Goal: Communication & Community: Ask a question

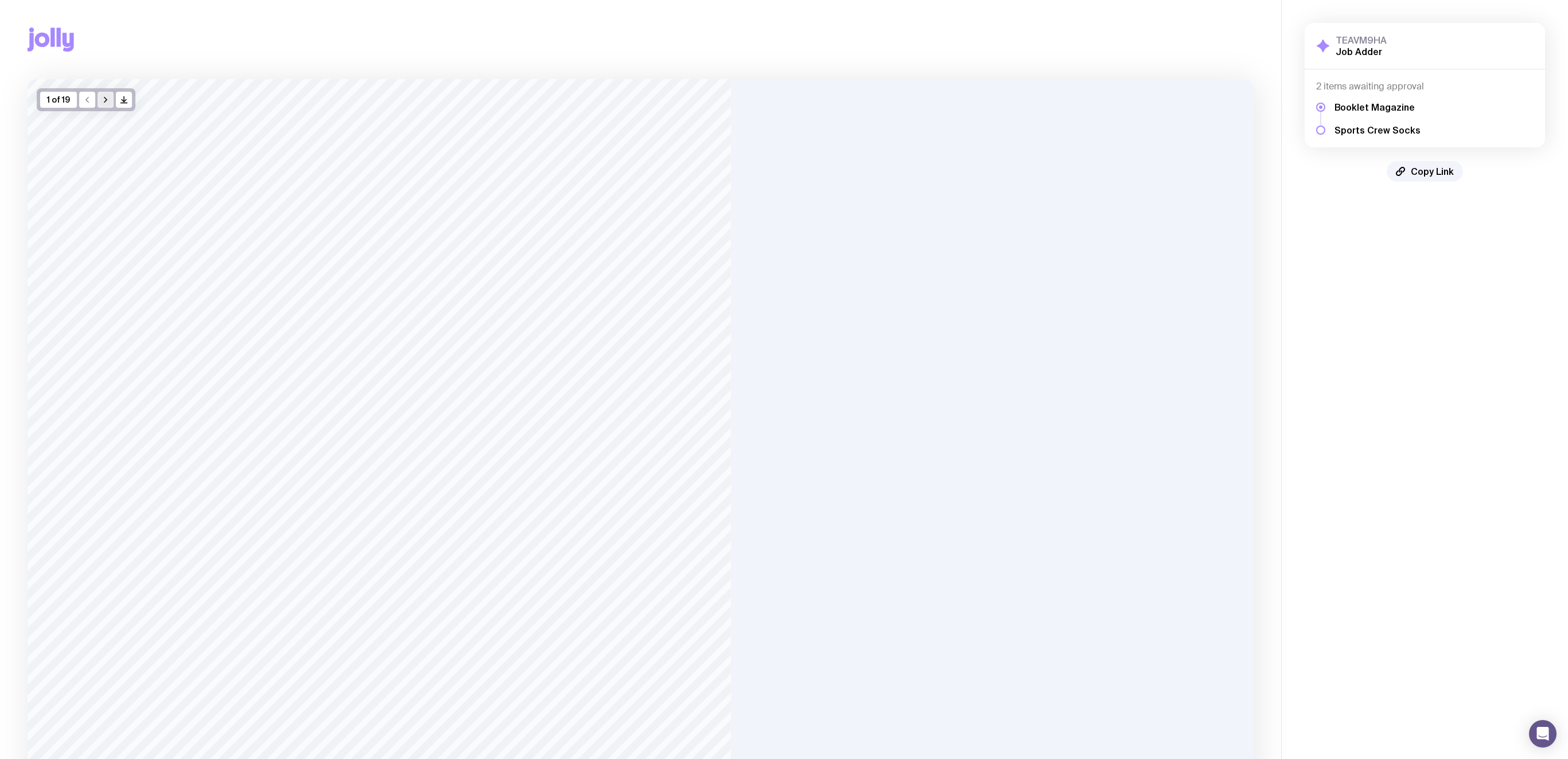
click at [105, 102] on icon "button" at bounding box center [105, 100] width 9 height 9
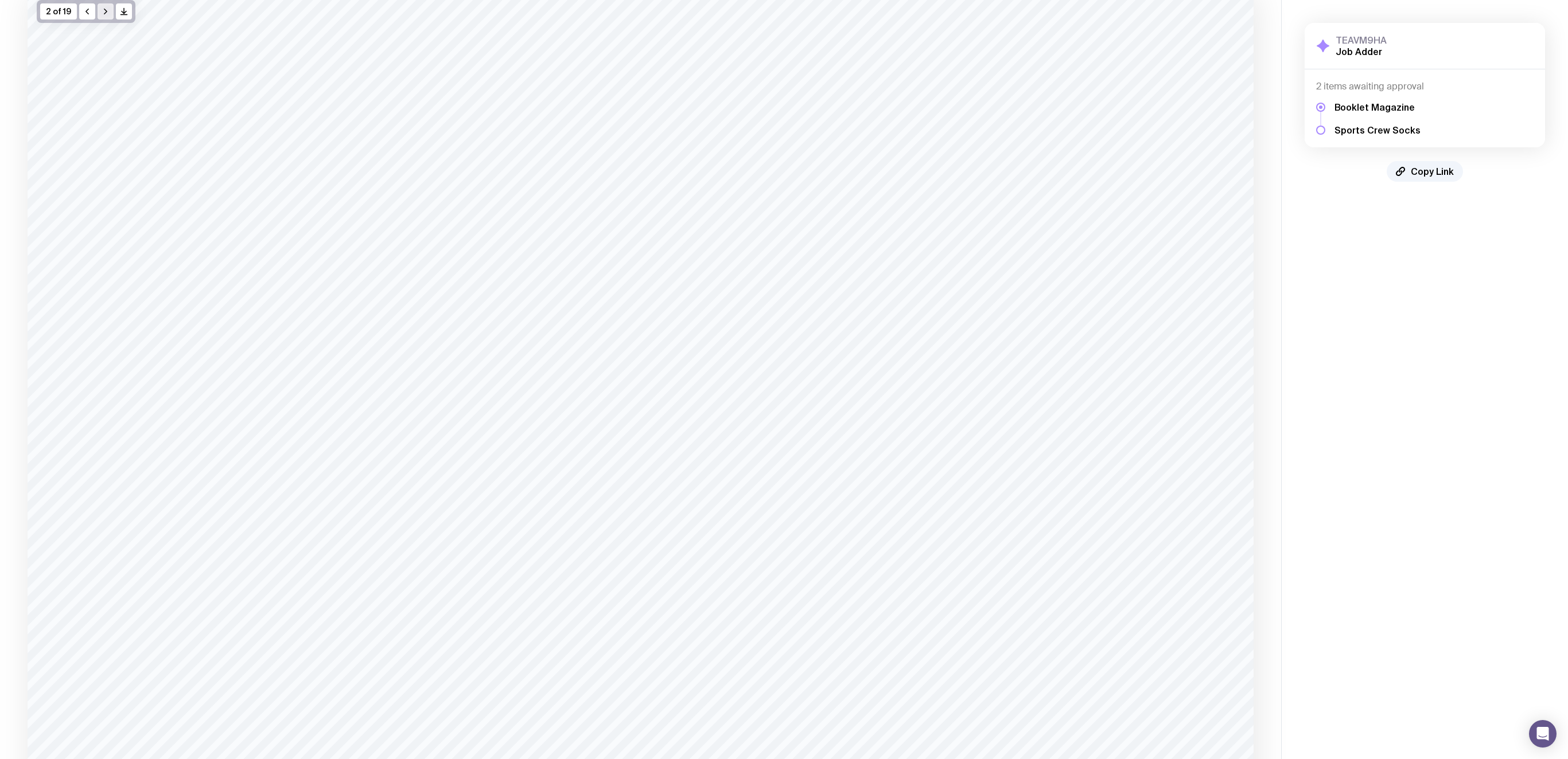
scroll to position [100, 0]
click at [105, 6] on button "button" at bounding box center [105, 0] width 16 height 16
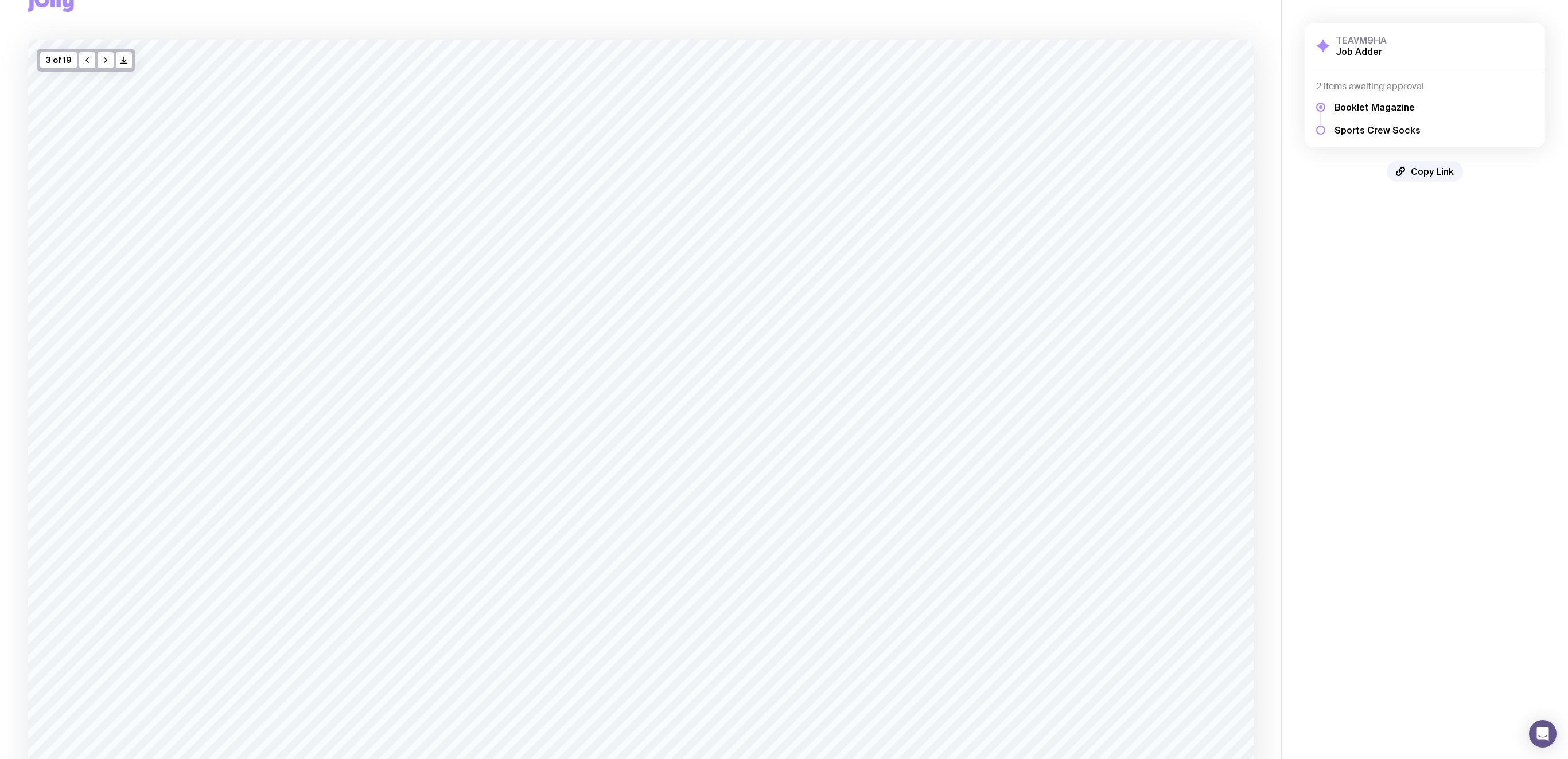
scroll to position [0, 0]
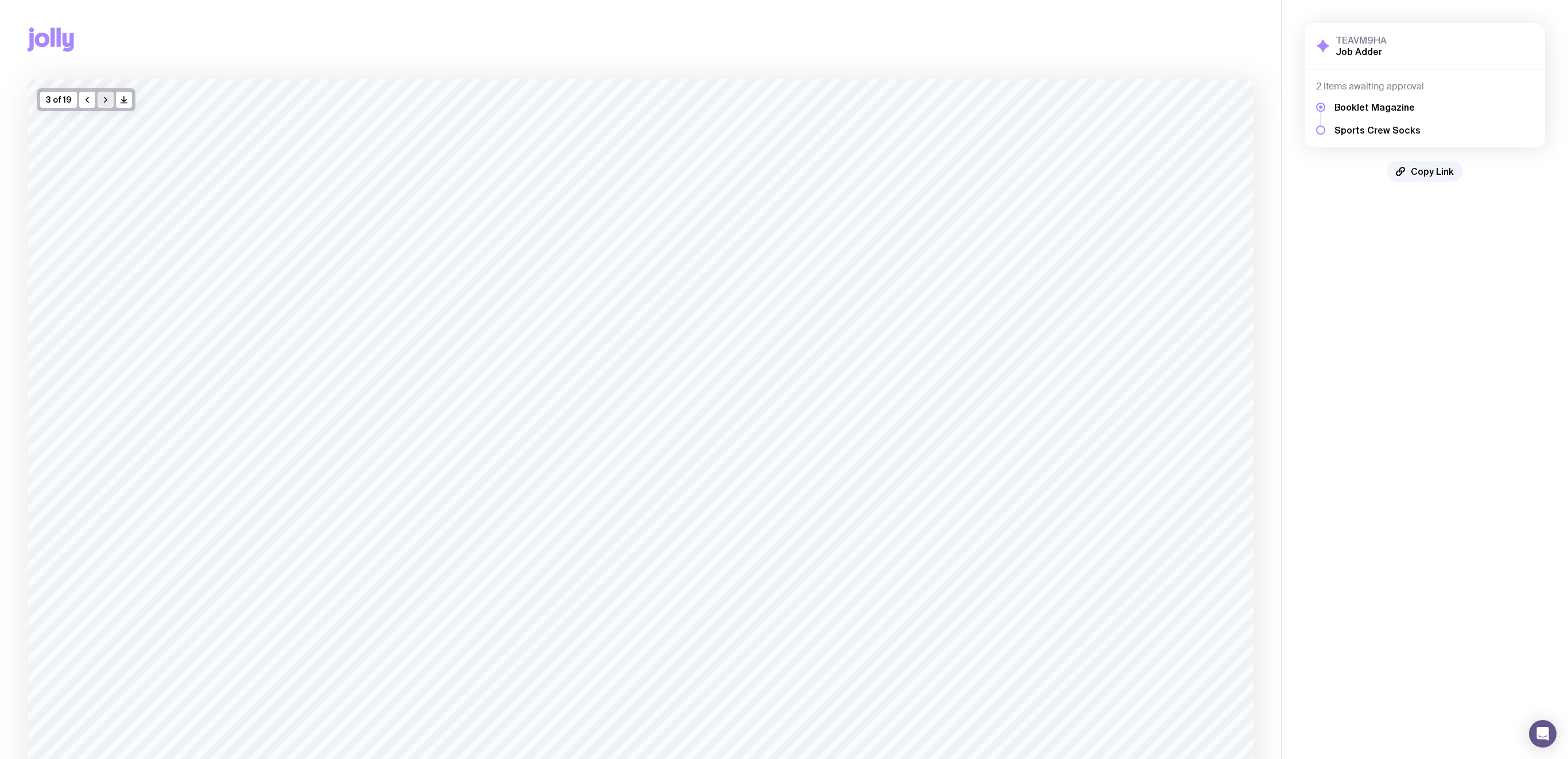
click at [106, 101] on icon "button" at bounding box center [105, 100] width 9 height 9
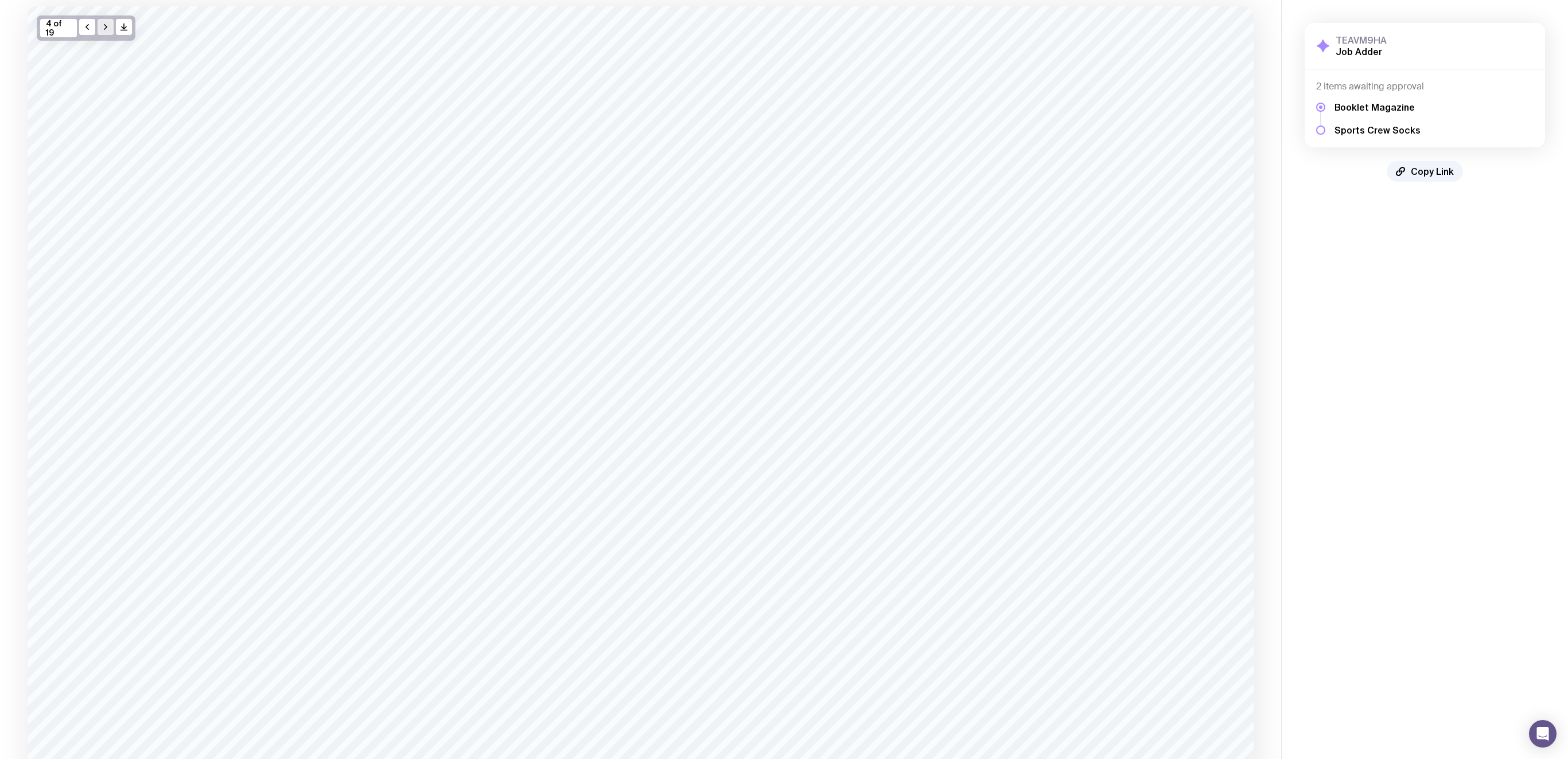
scroll to position [67, 0]
click at [107, 33] on icon "button" at bounding box center [105, 32] width 9 height 9
click at [109, 23] on icon "button" at bounding box center [105, 22] width 9 height 9
click at [84, 17] on button "button" at bounding box center [87, 22] width 16 height 16
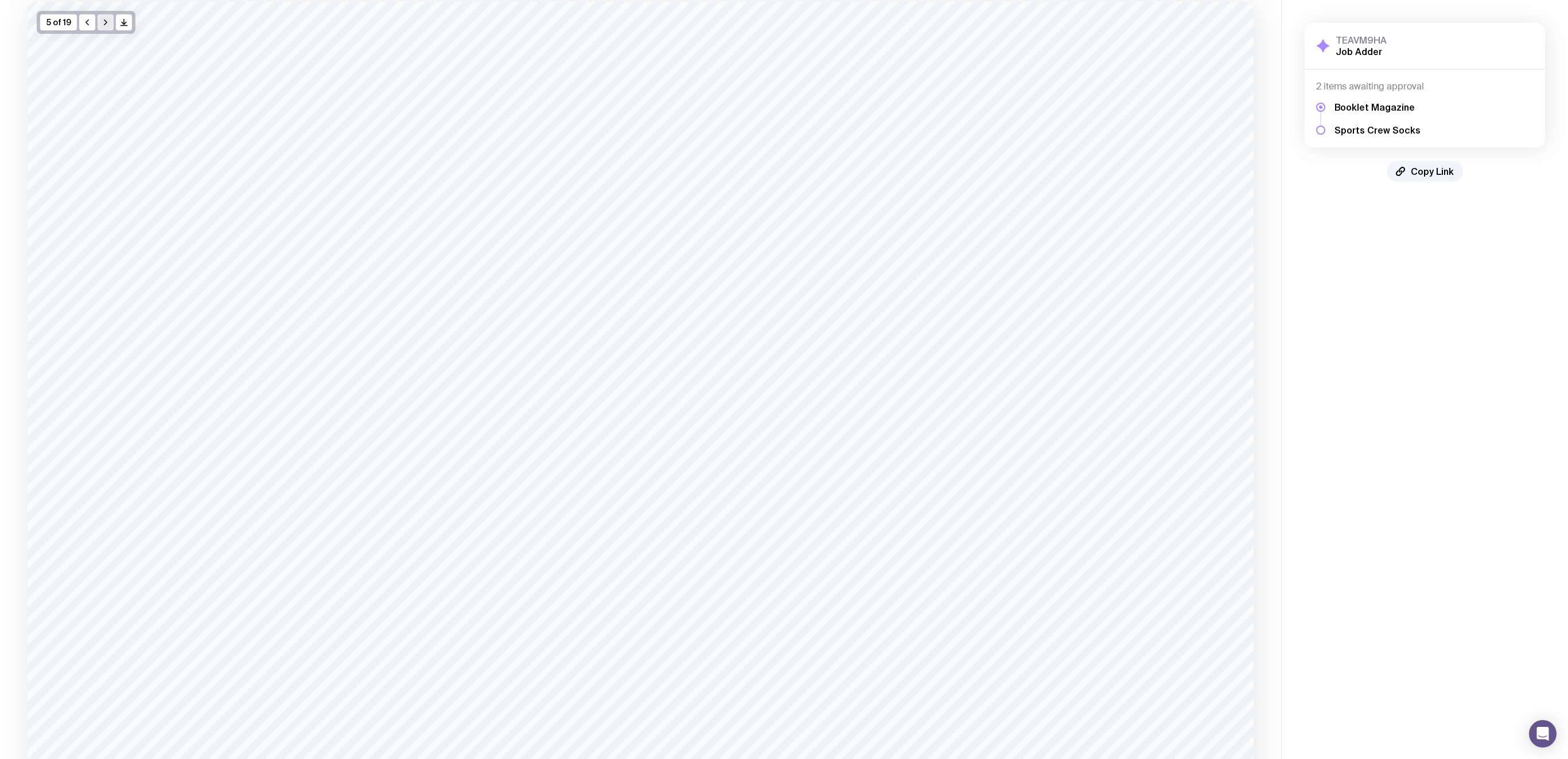
click at [101, 21] on icon "button" at bounding box center [105, 22] width 9 height 9
click at [101, 19] on icon "button" at bounding box center [105, 17] width 9 height 9
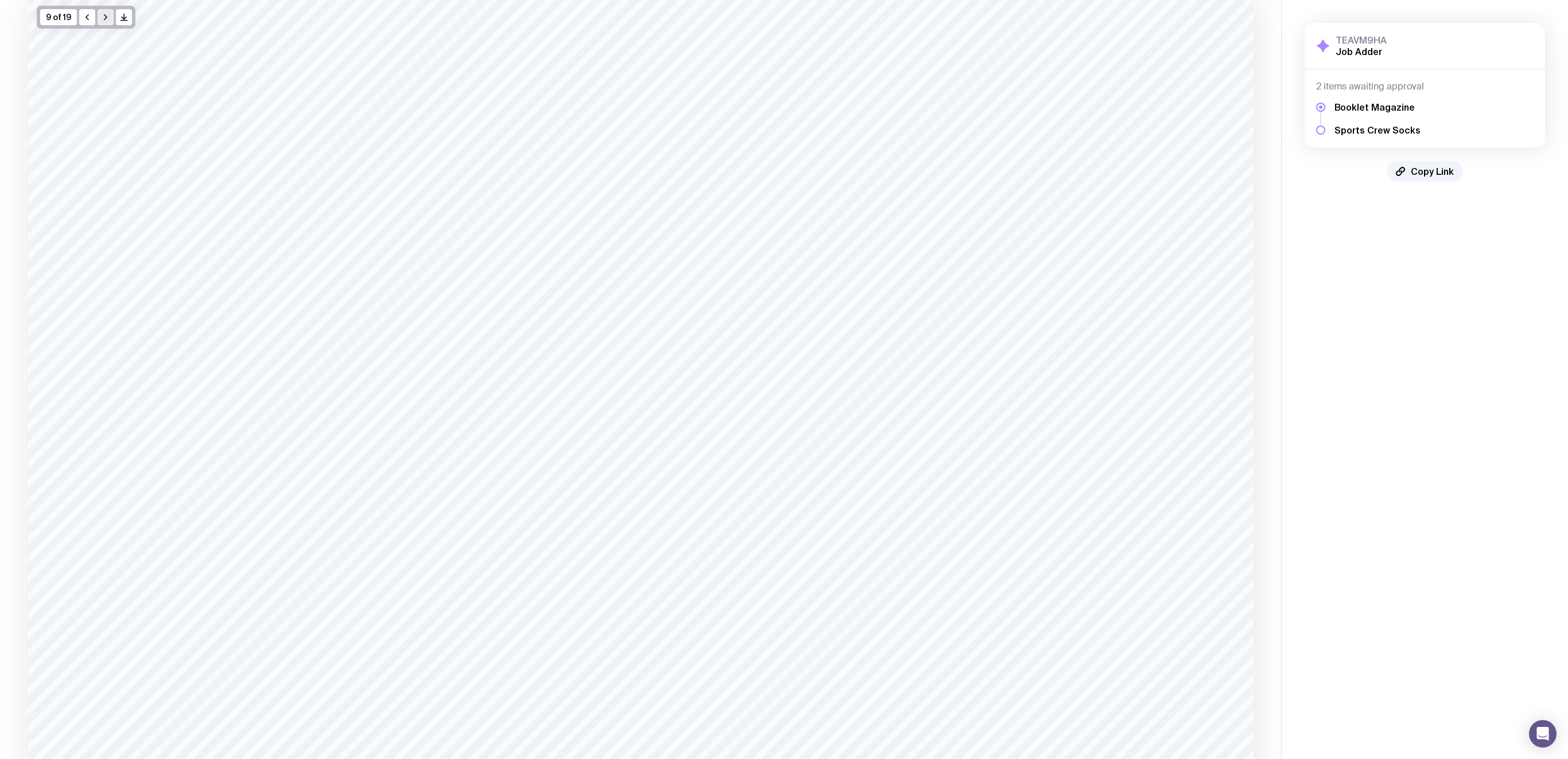
click at [101, 19] on icon "button" at bounding box center [105, 17] width 9 height 9
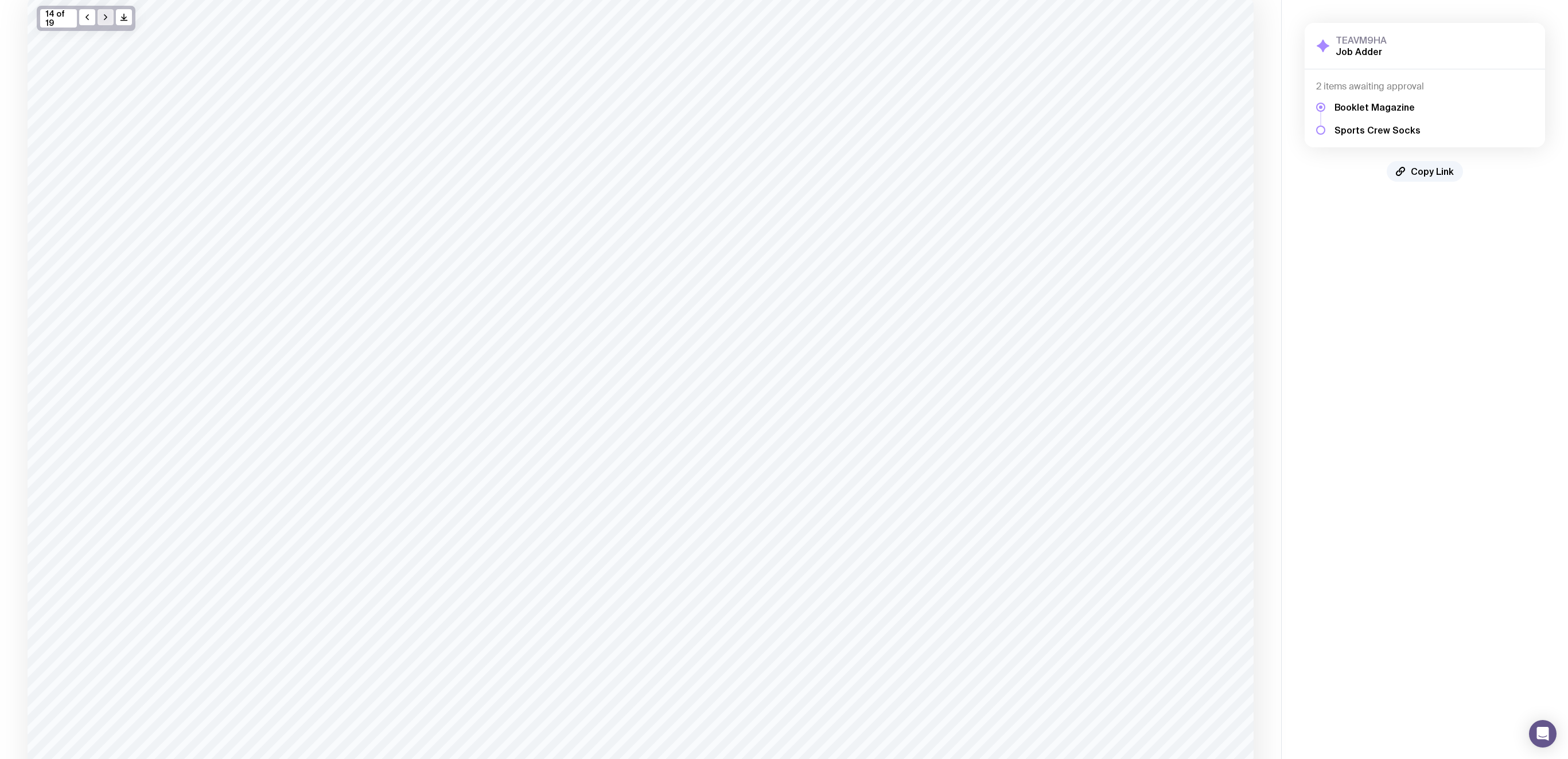
click at [101, 19] on icon "button" at bounding box center [105, 17] width 9 height 9
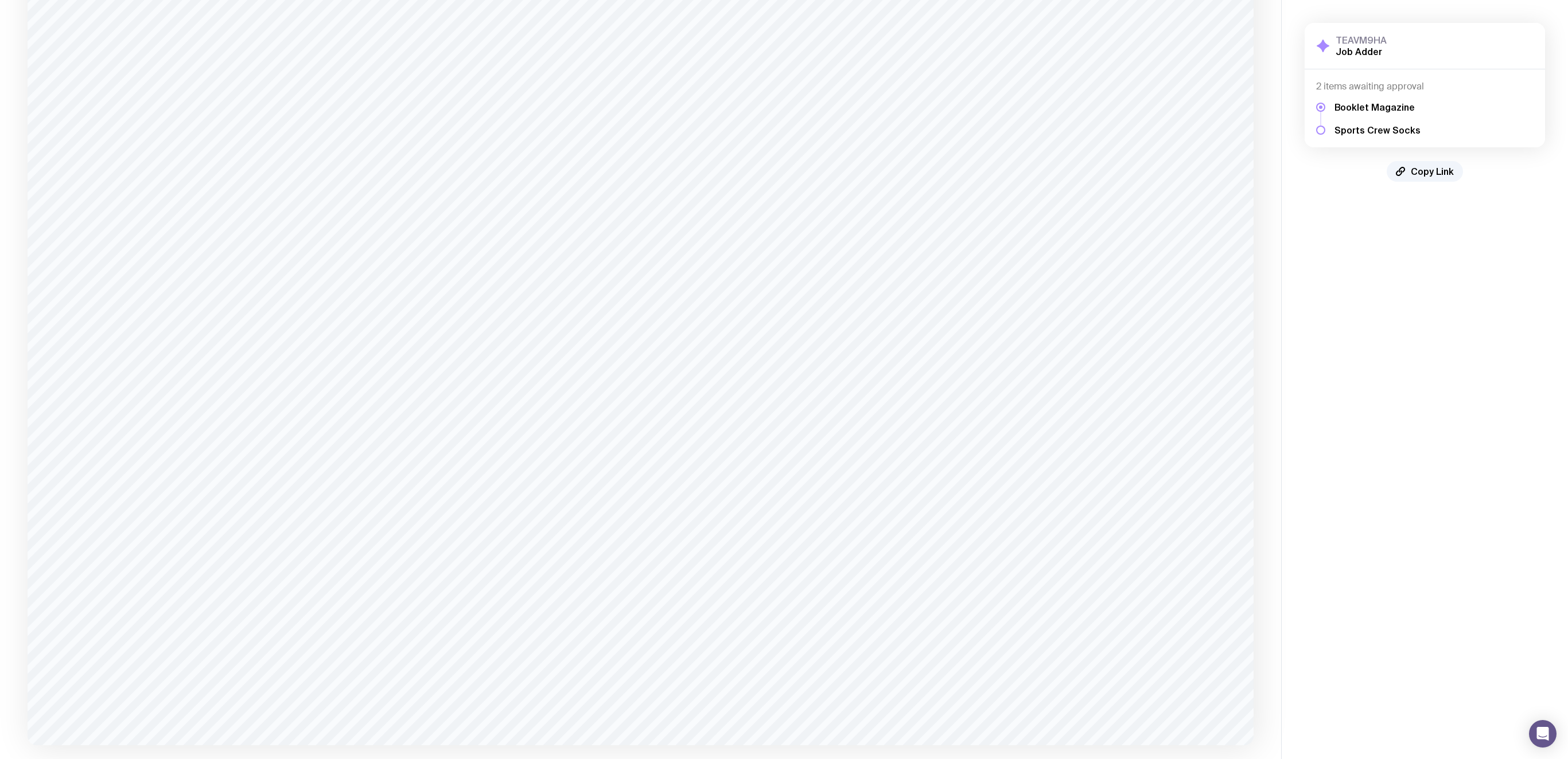
scroll to position [1099, 0]
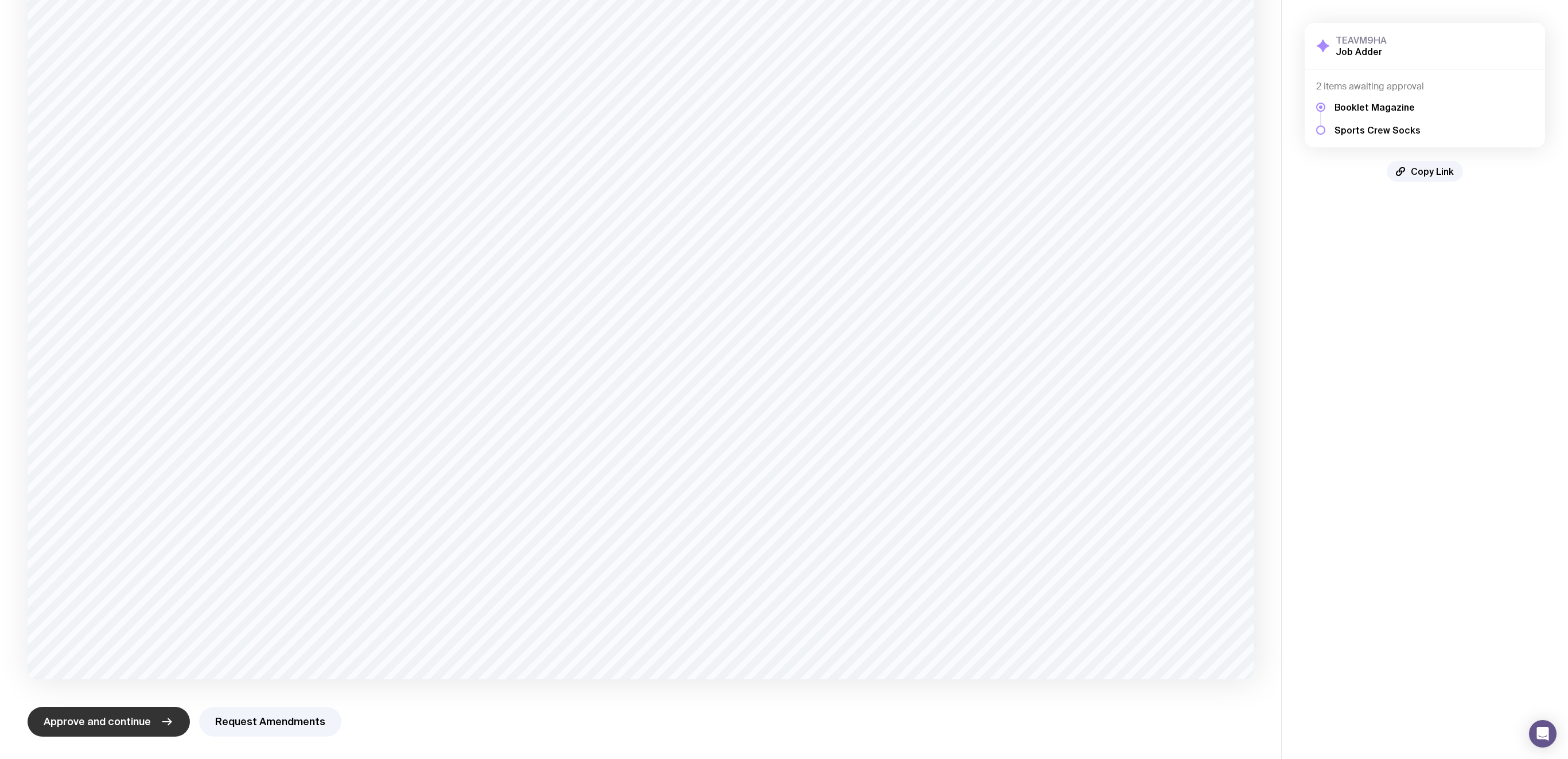
click at [120, 506] on span "Approve and continue" at bounding box center [97, 722] width 107 height 14
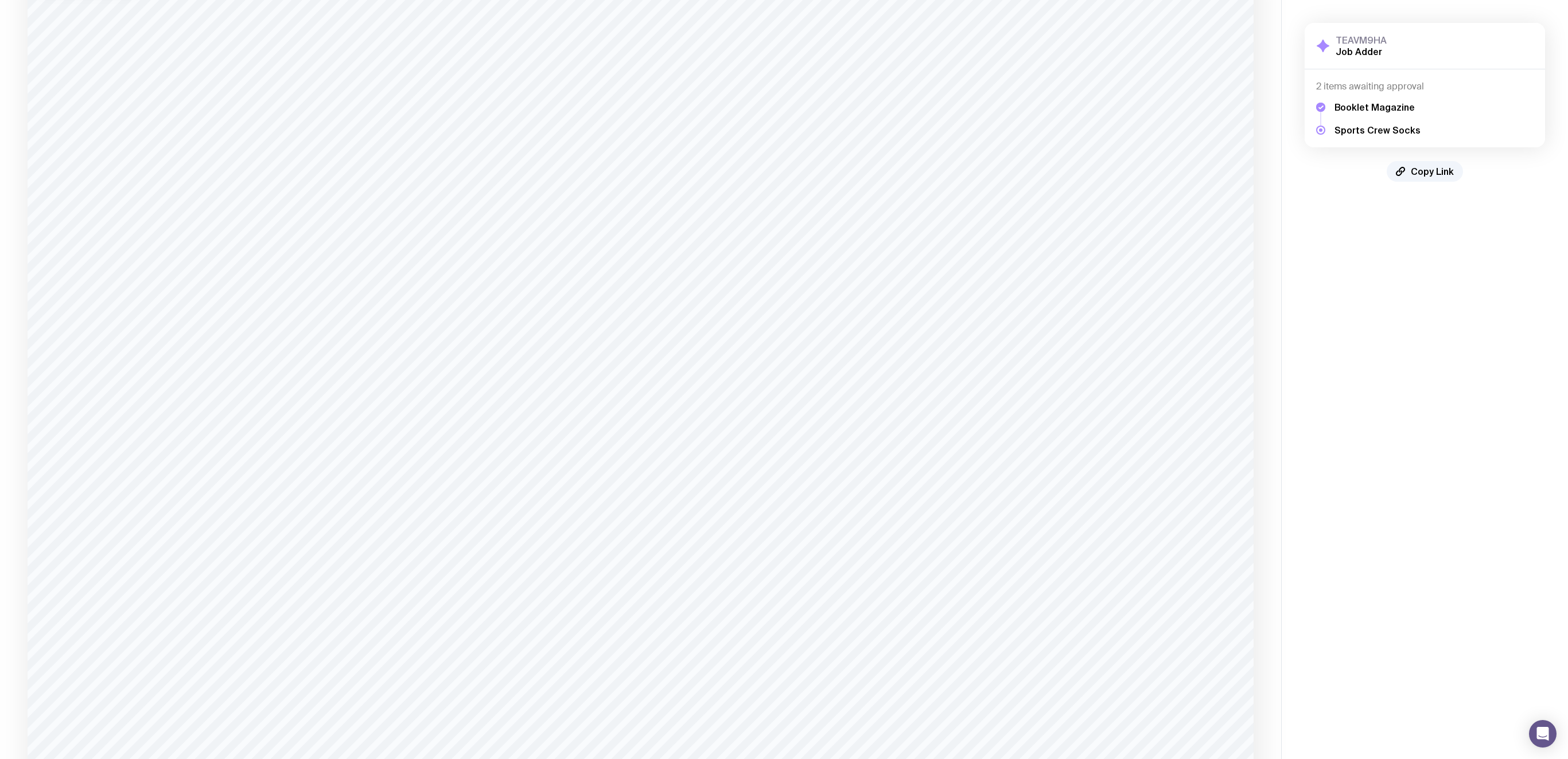
scroll to position [0, 0]
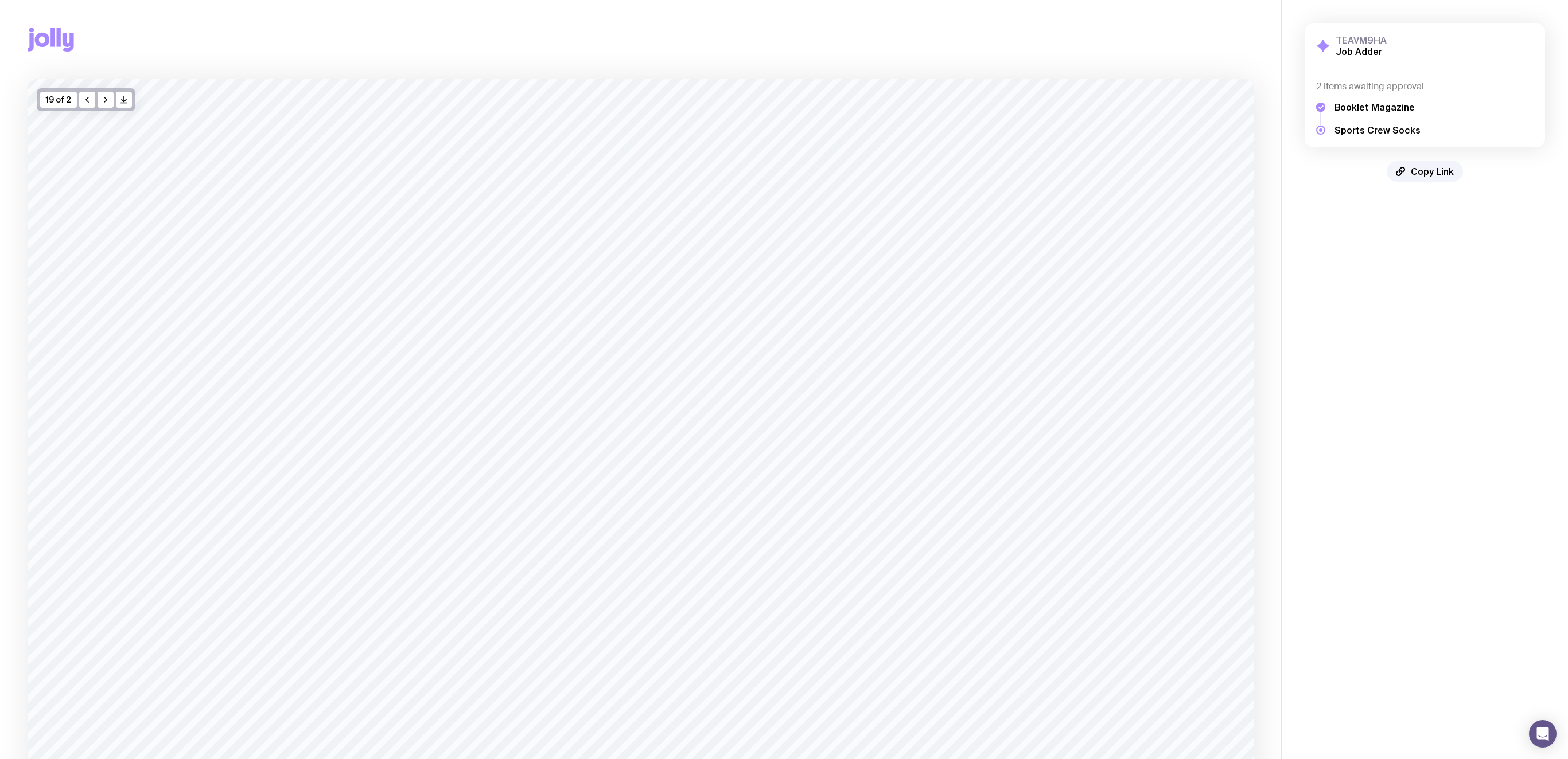
drag, startPoint x: 1323, startPoint y: 130, endPoint x: 1346, endPoint y: 131, distance: 23.0
click at [1045, 130] on div at bounding box center [1321, 130] width 9 height 9
click at [1045, 131] on h5 "Sports Crew Socks" at bounding box center [1377, 130] width 86 height 12
click at [107, 100] on icon "button" at bounding box center [105, 100] width 9 height 9
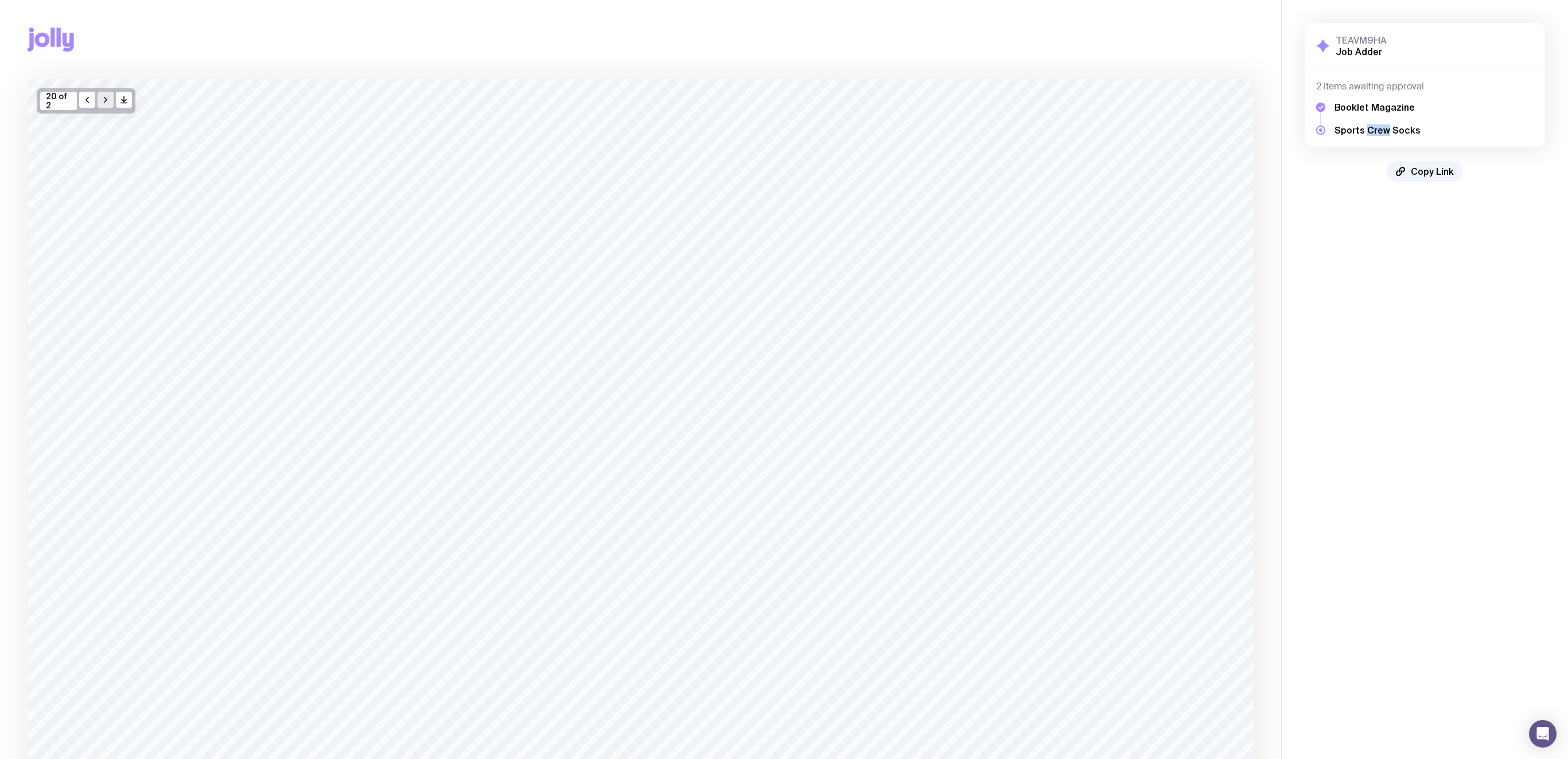
click at [107, 100] on icon "button" at bounding box center [105, 100] width 9 height 9
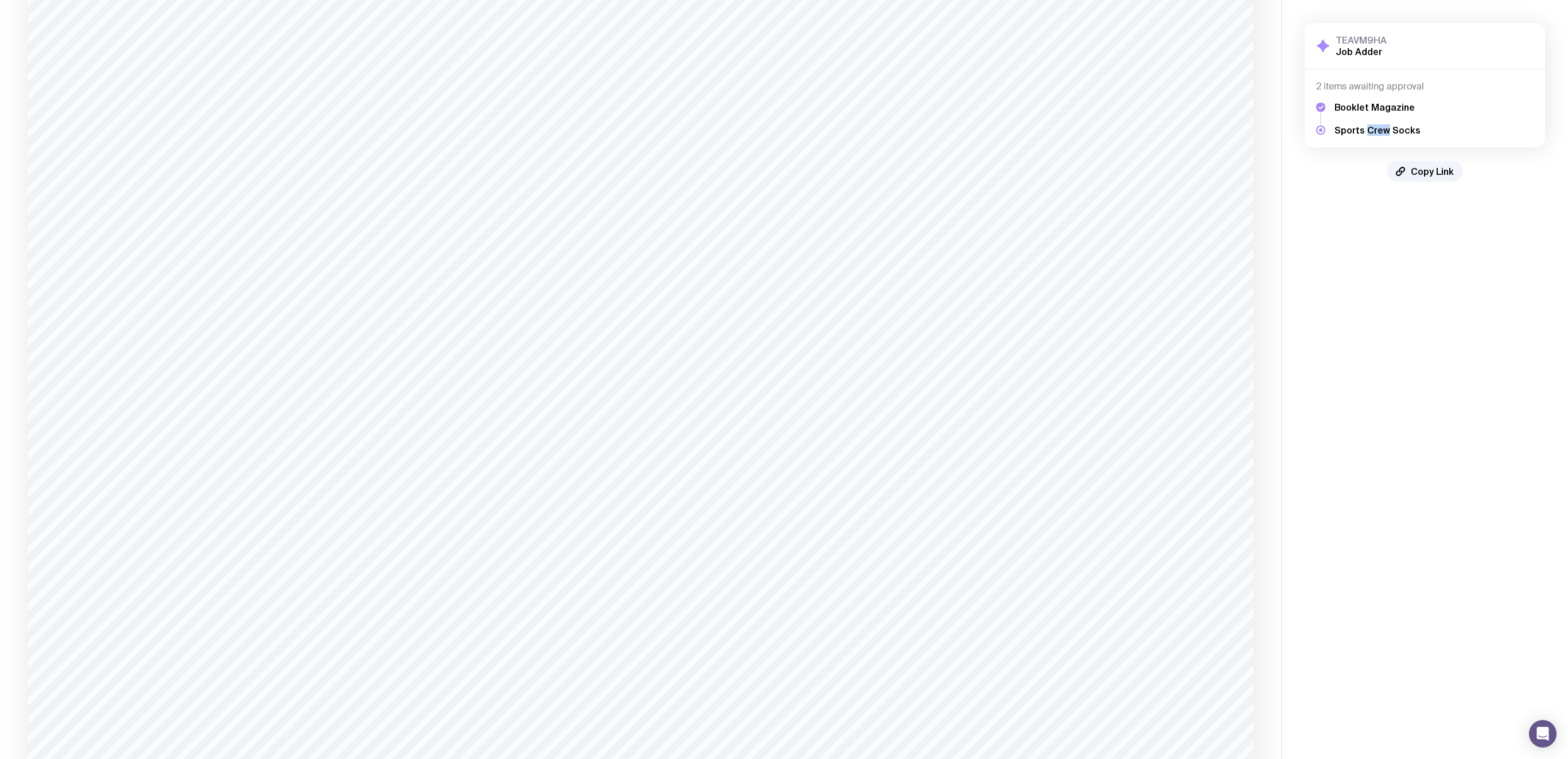
scroll to position [1099, 0]
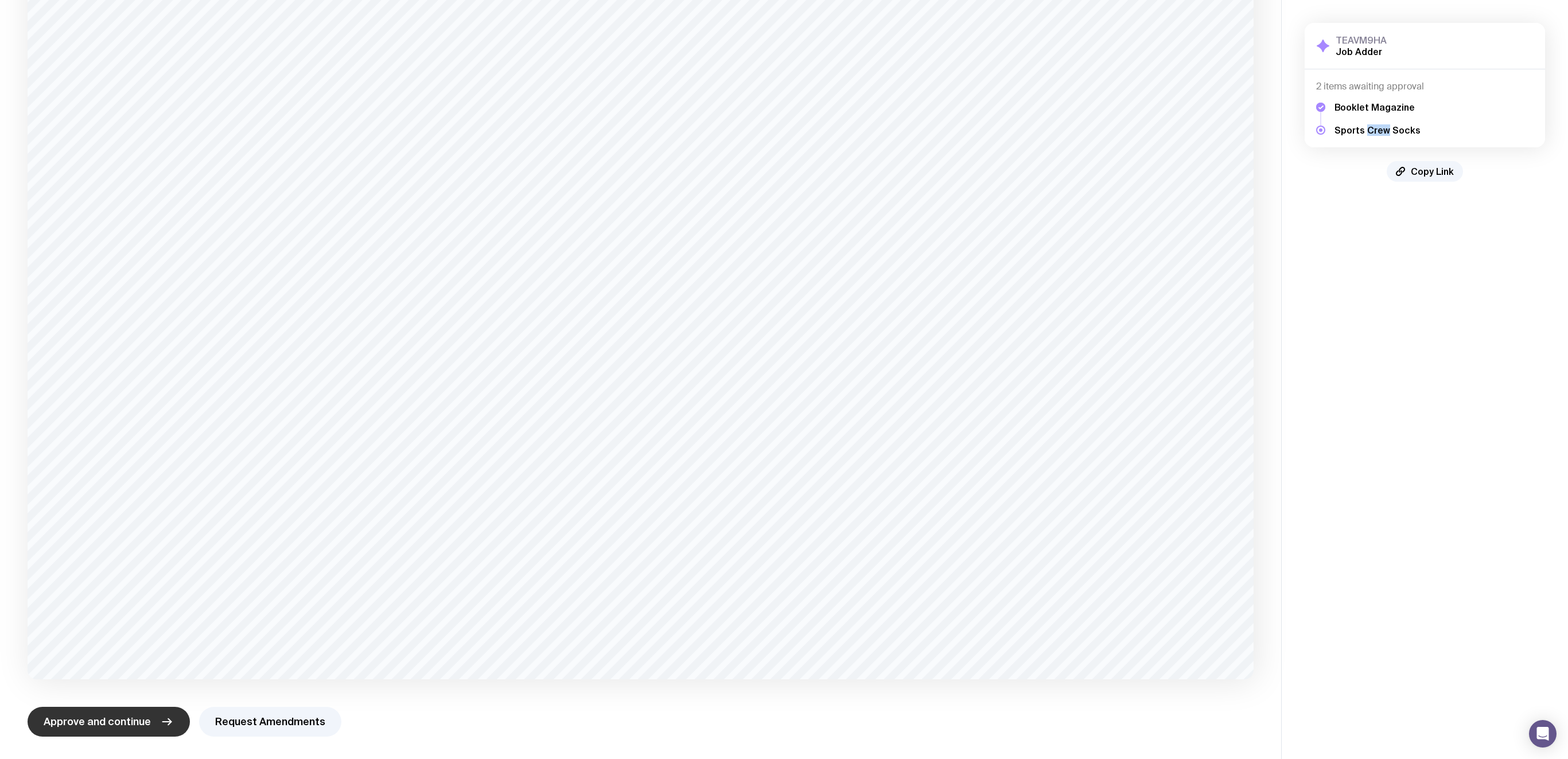
click at [97, 506] on button "Approve and continue" at bounding box center [109, 722] width 162 height 30
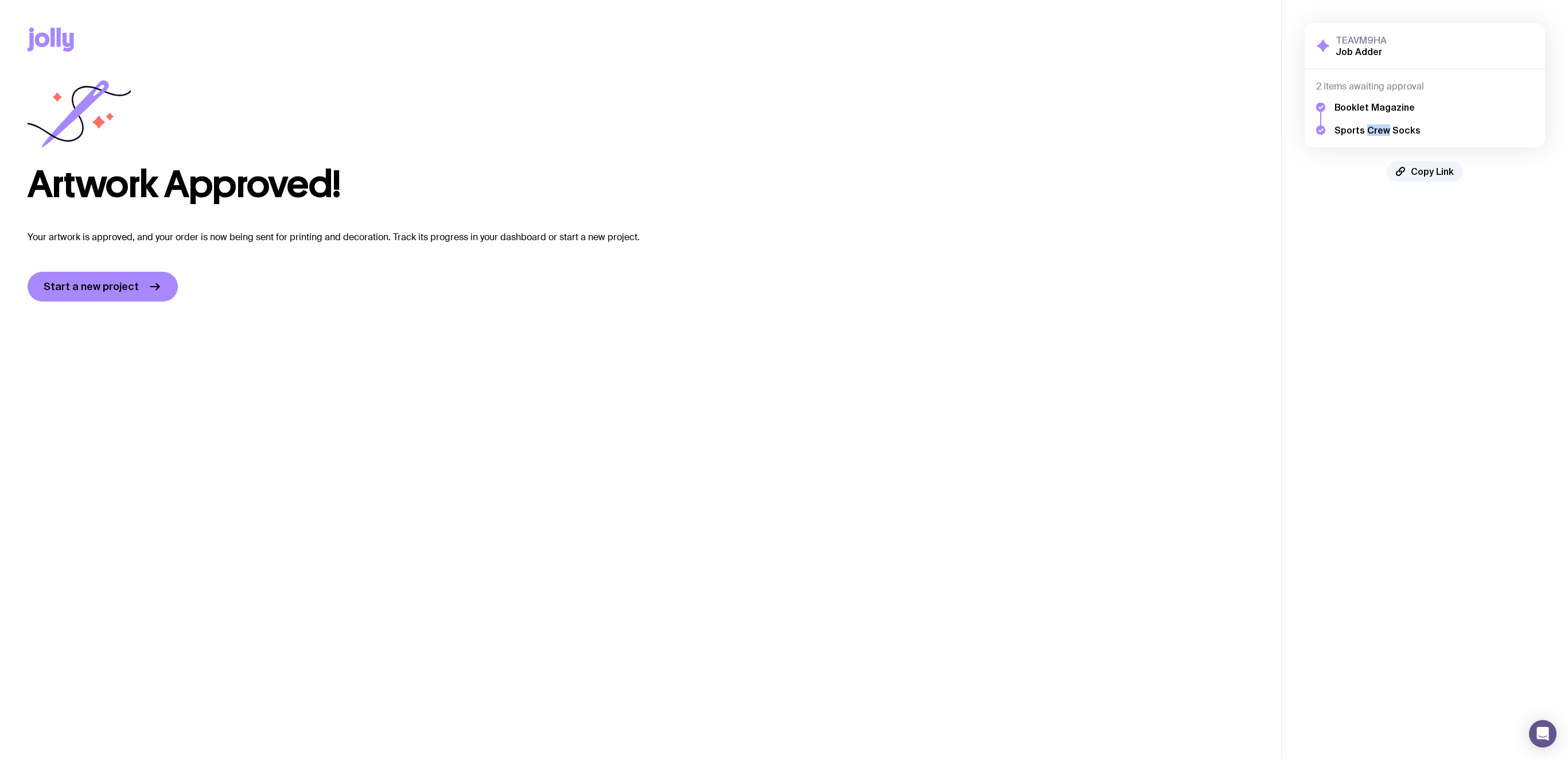
scroll to position [0, 0]
click at [1045, 127] on h5 "Sports Crew Socks" at bounding box center [1377, 130] width 86 height 12
click at [1045, 506] on icon "Open Intercom Messenger" at bounding box center [1543, 734] width 13 height 15
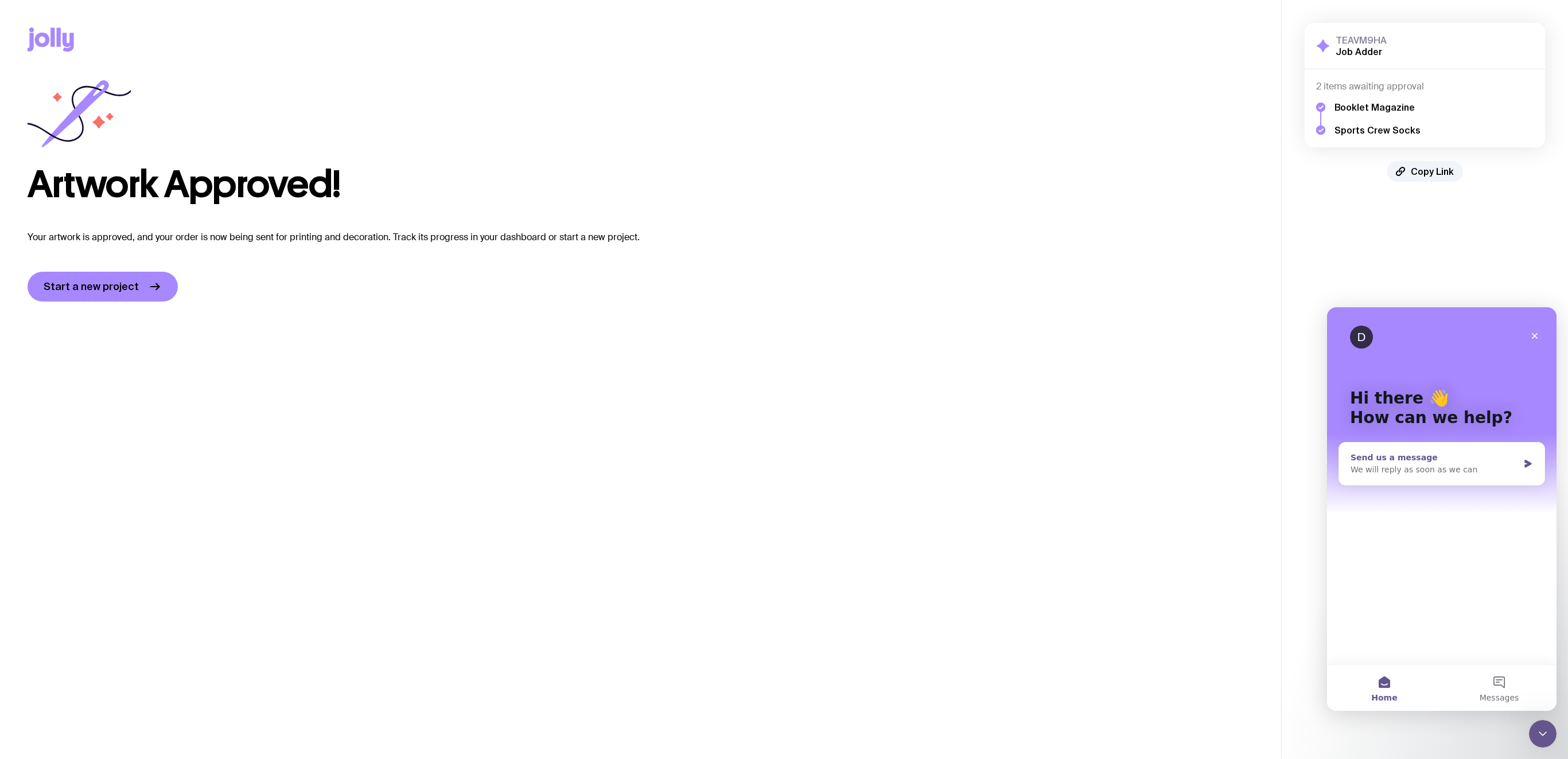
click at [1045, 472] on div "We will reply as soon as we can" at bounding box center [1435, 470] width 168 height 12
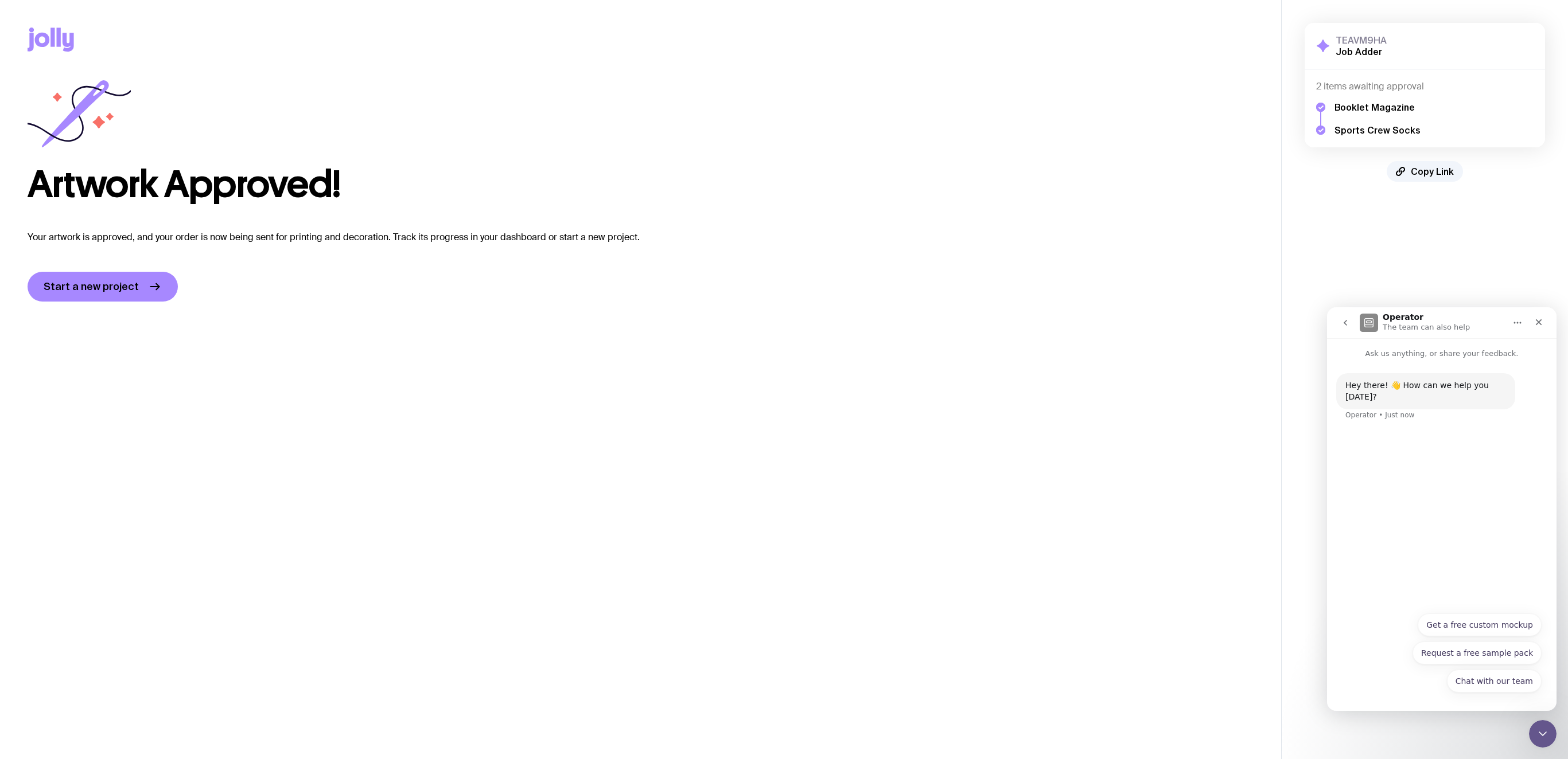
drag, startPoint x: 1509, startPoint y: 683, endPoint x: 1501, endPoint y: 683, distance: 8.0
click at [1045, 506] on button "Chat with our team" at bounding box center [1494, 681] width 94 height 23
click at [1045, 506] on button "Chat here" at bounding box center [1433, 679] width 57 height 23
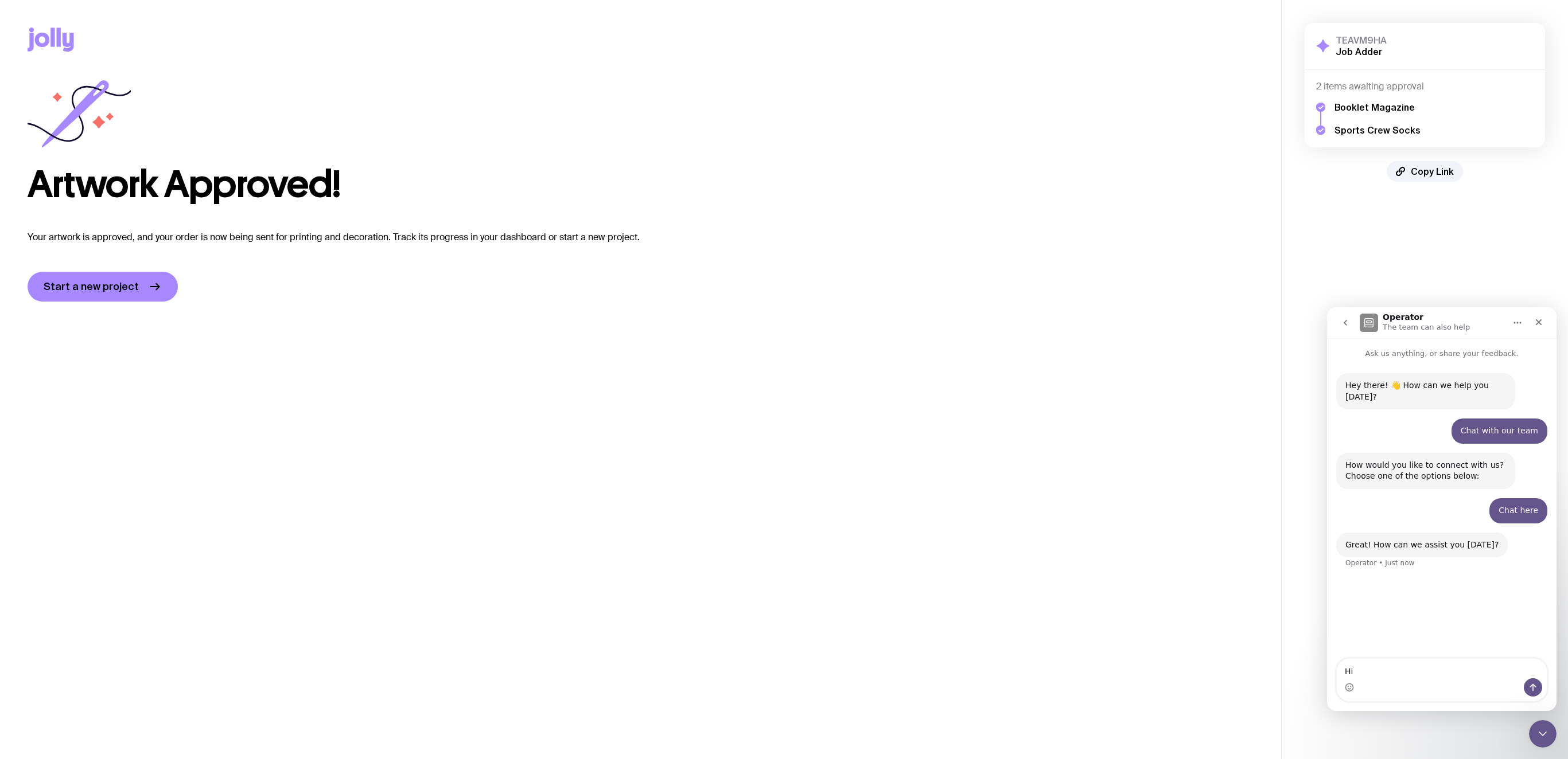
type textarea "H"
type textarea "I was just reviewing the proof for JobAdder order of the BDX magazine and Sport…"
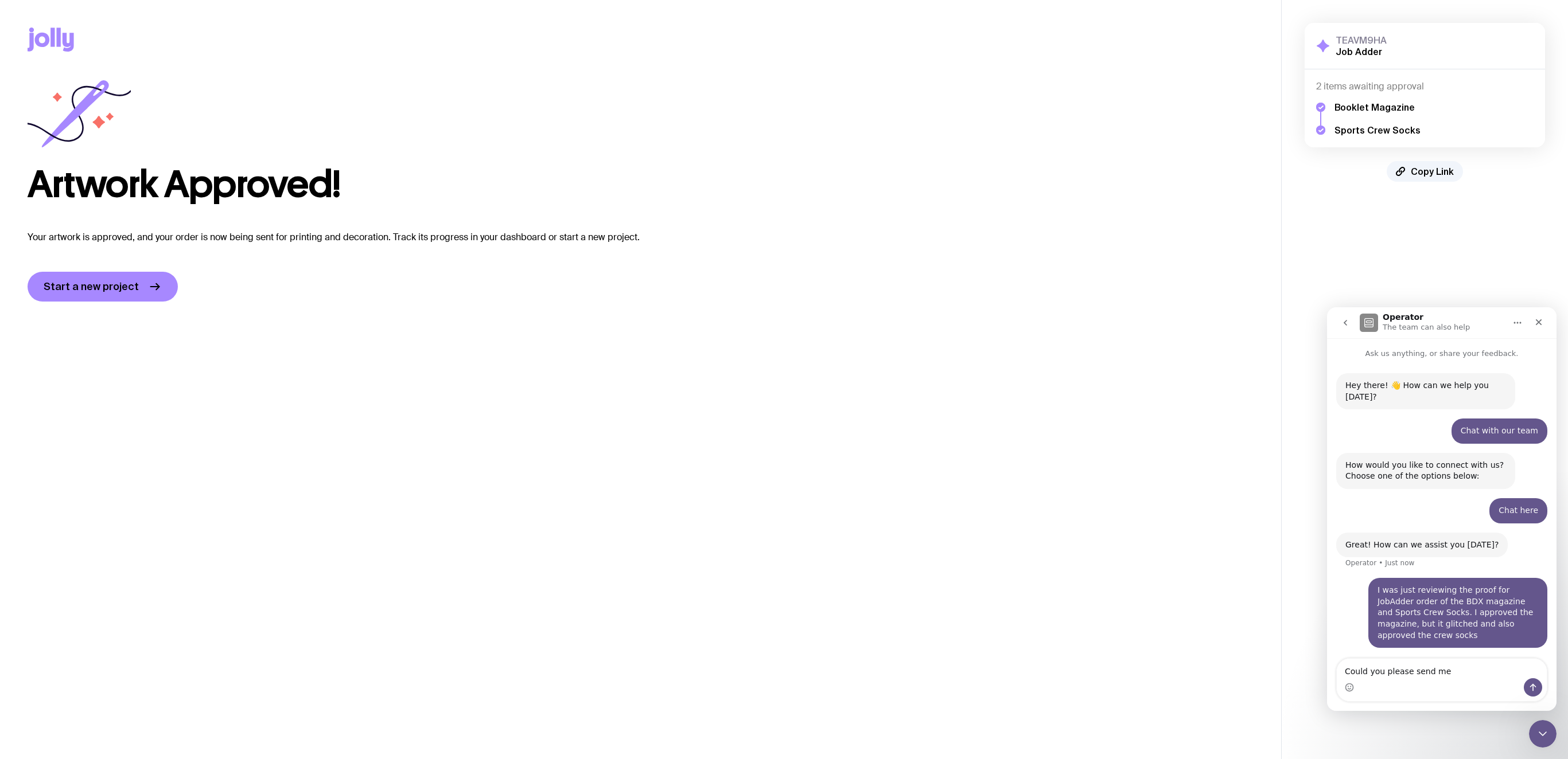
scroll to position [27, 0]
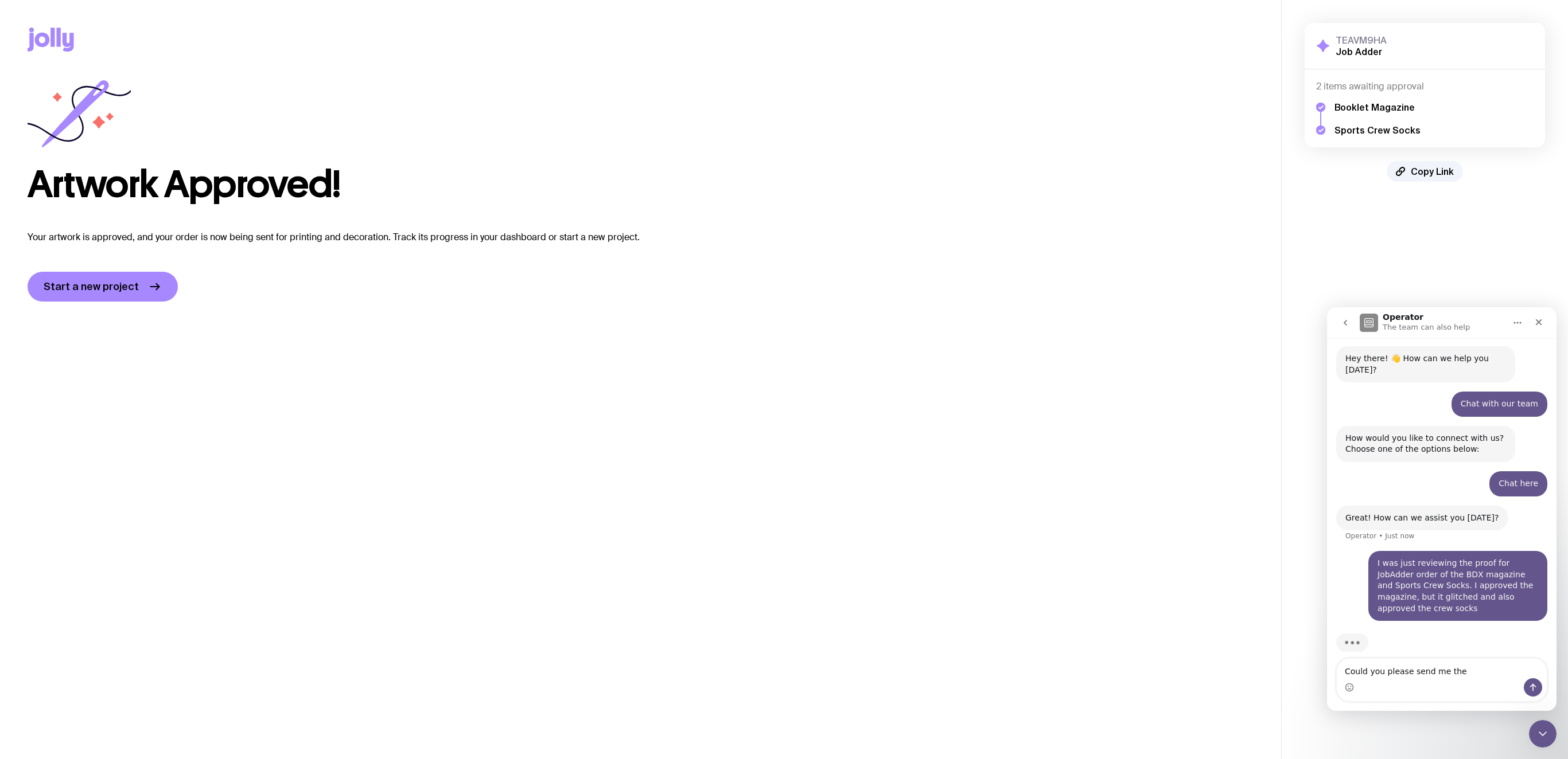
type textarea "Could you please send me the"
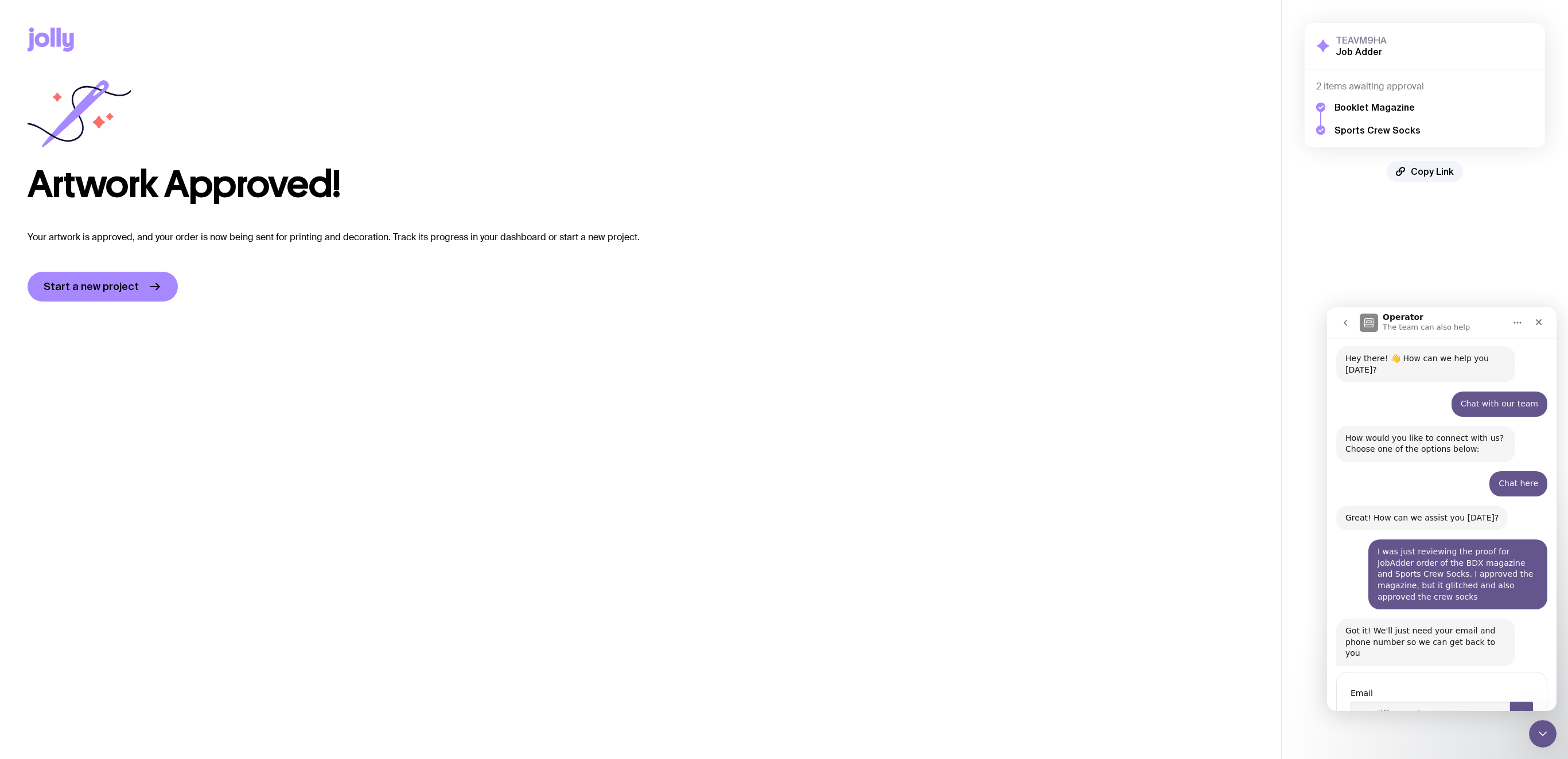
scroll to position [62, 0]
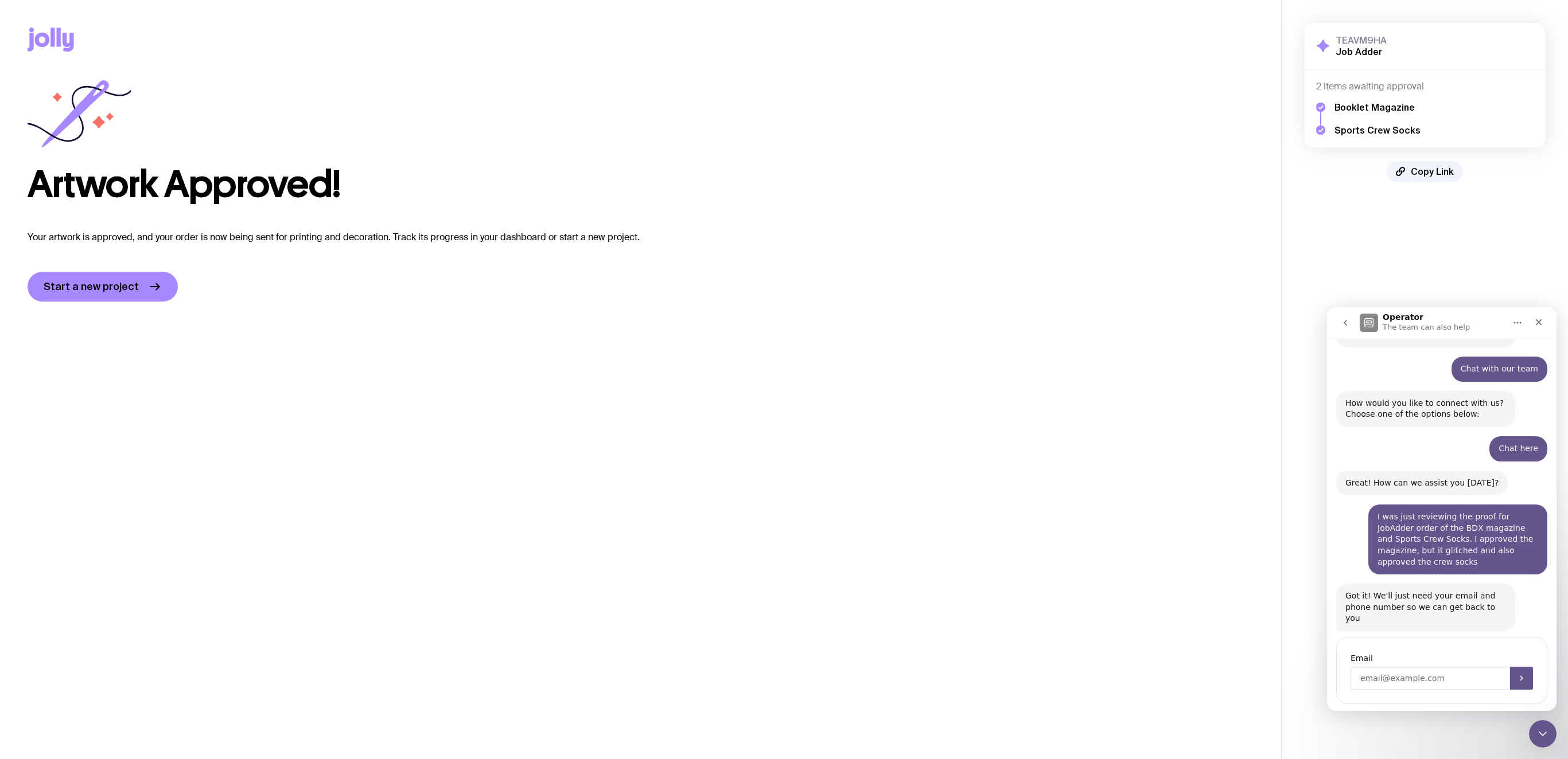
click at [1045, 506] on input "Enter your email" at bounding box center [1430, 678] width 160 height 23
type input "[EMAIL_ADDRESS][DOMAIN_NAME]"
click at [1045, 506] on button "Submit" at bounding box center [1521, 678] width 23 height 23
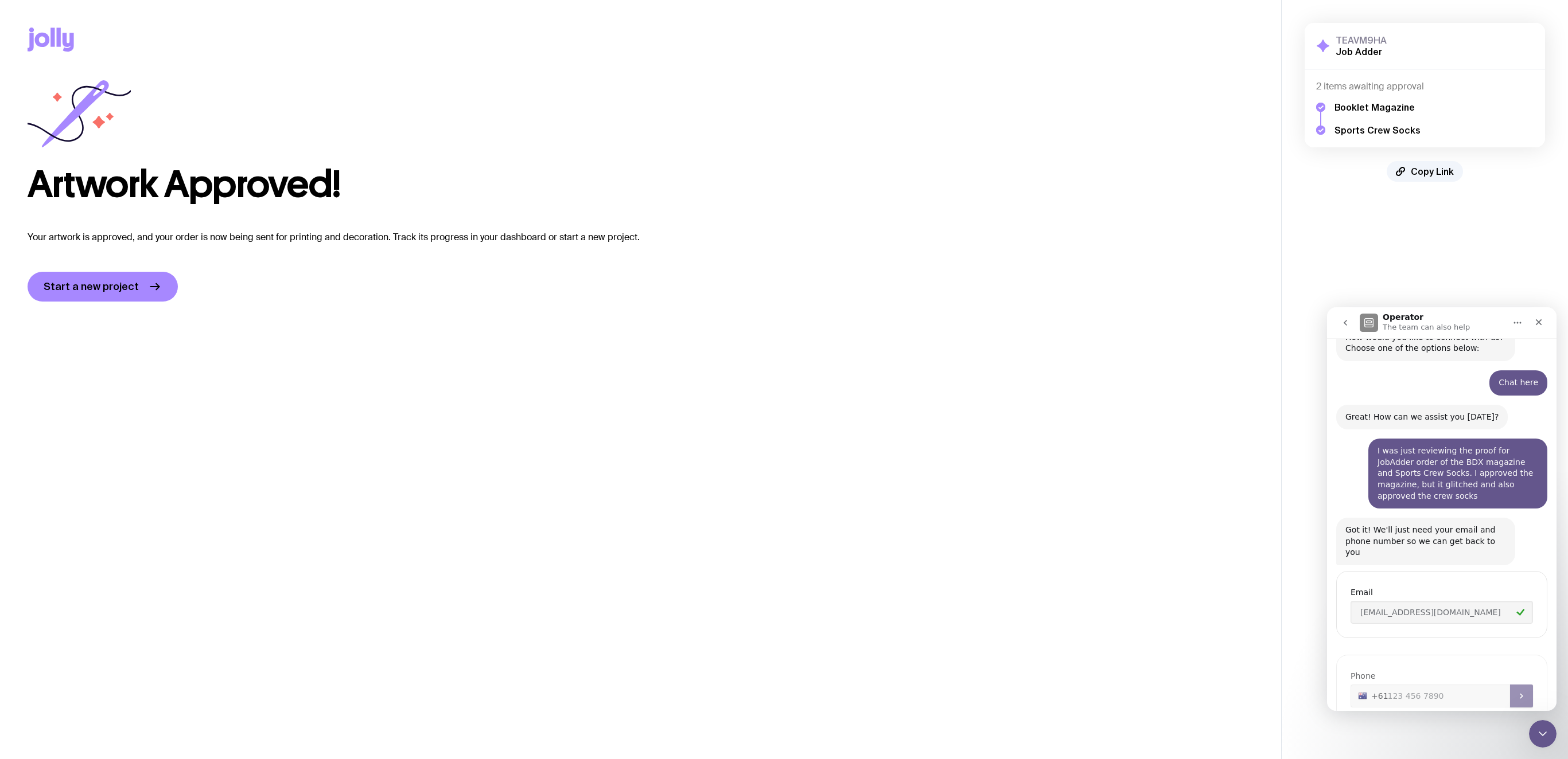
scroll to position [142, 0]
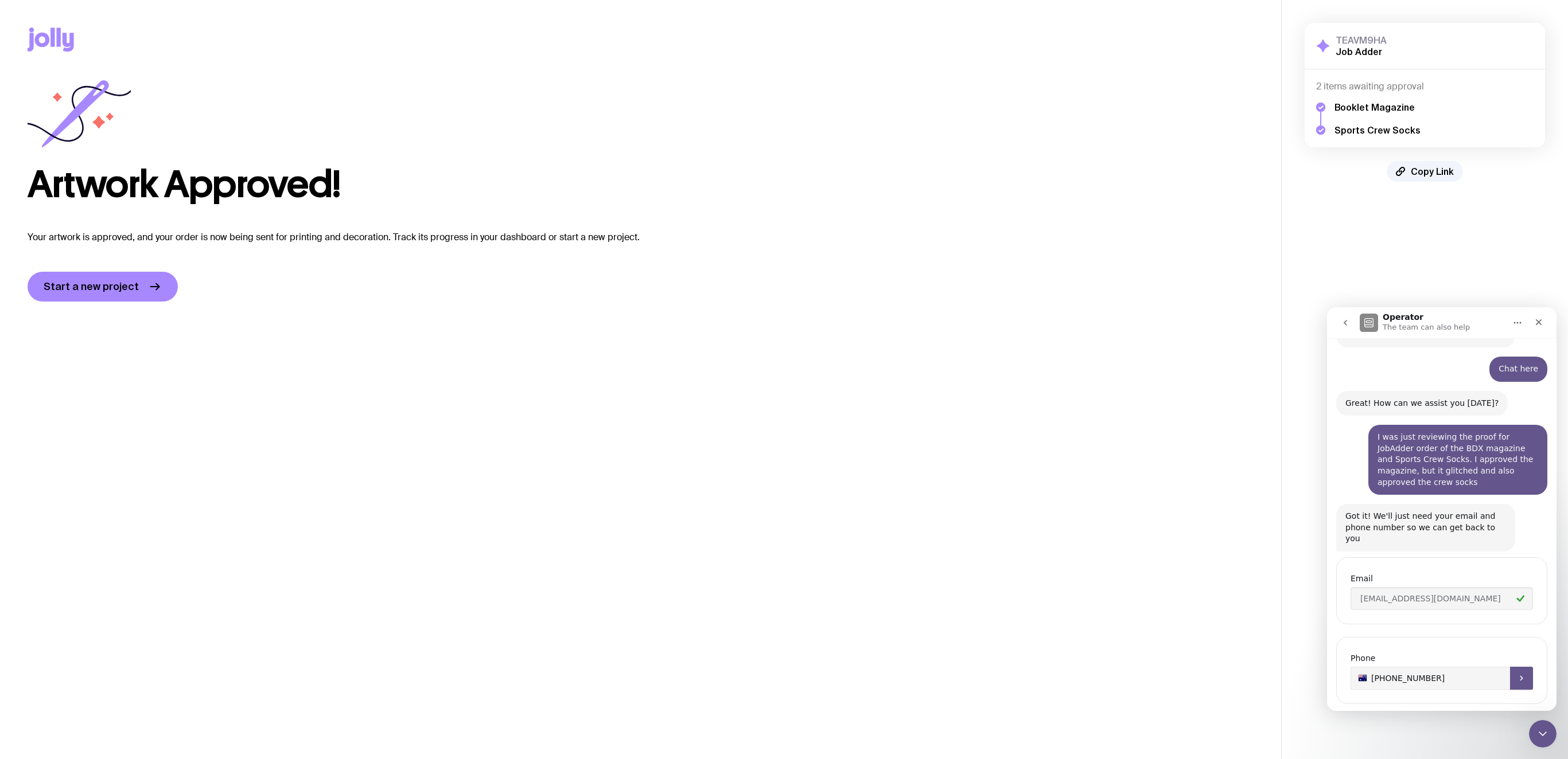
type input "[PHONE_NUMBER]"
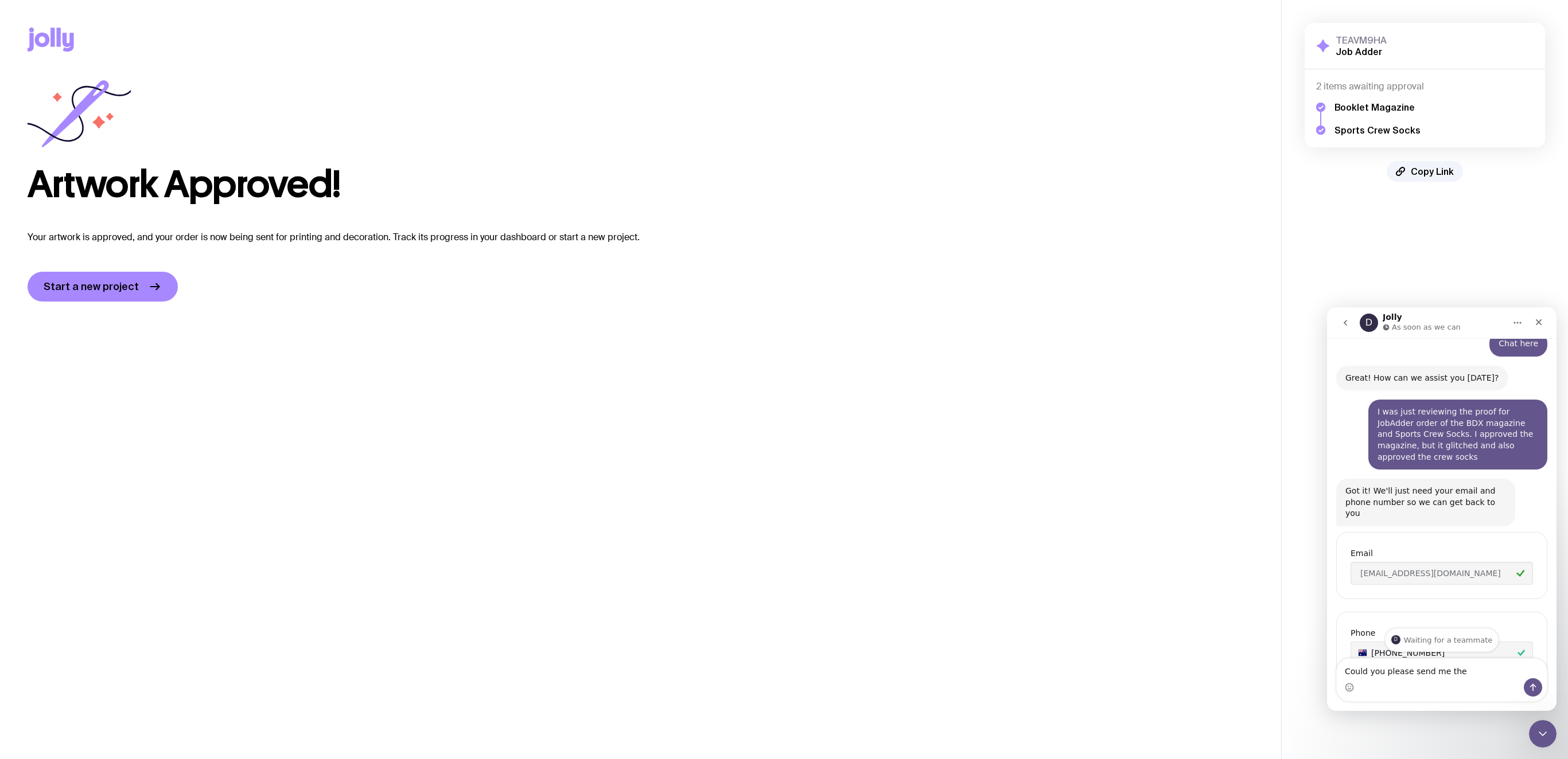
scroll to position [275, 0]
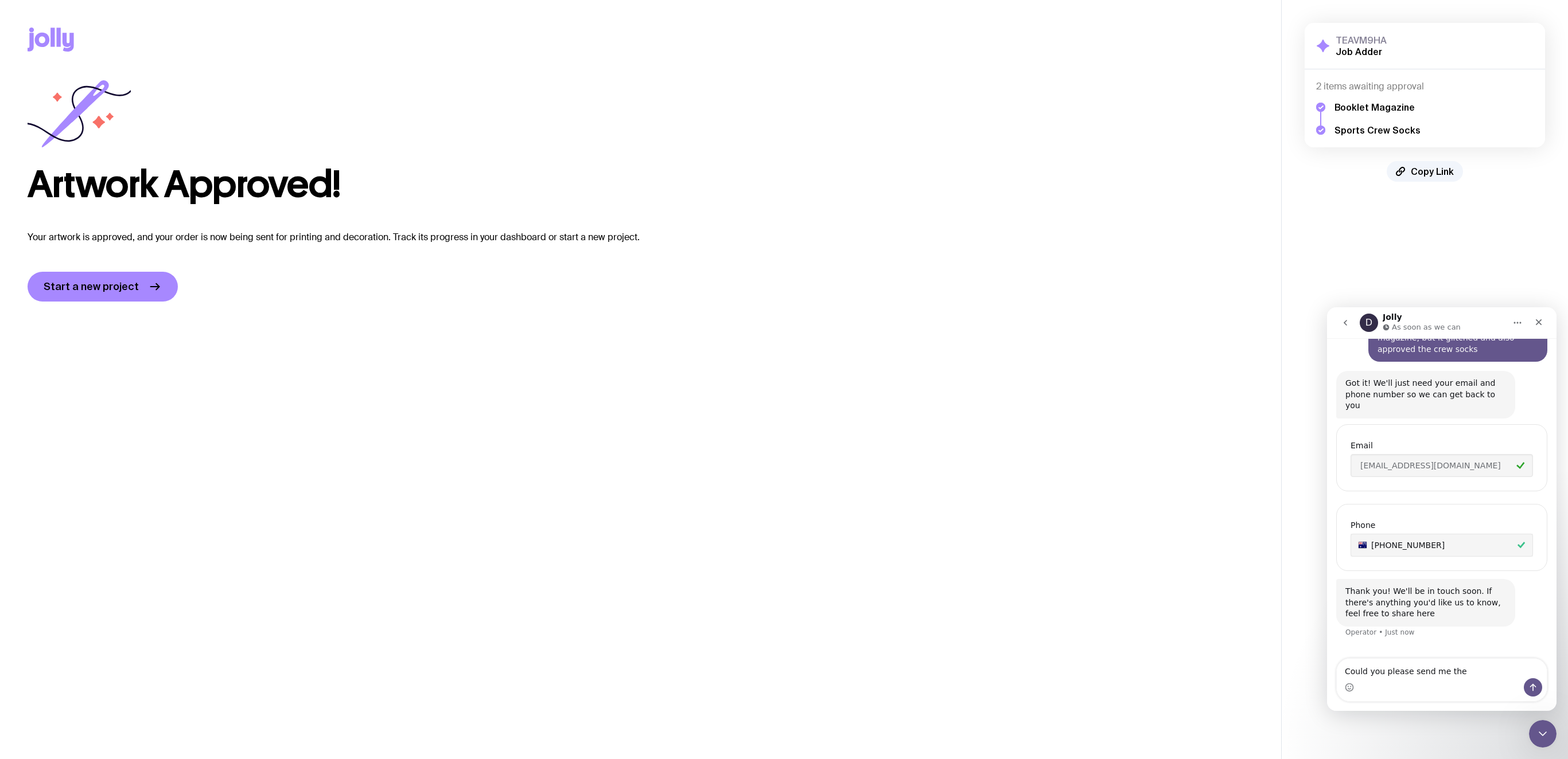
click at [1045, 506] on textarea "Could you please send me the" at bounding box center [1442, 668] width 210 height 19
type textarea "Great thank you"
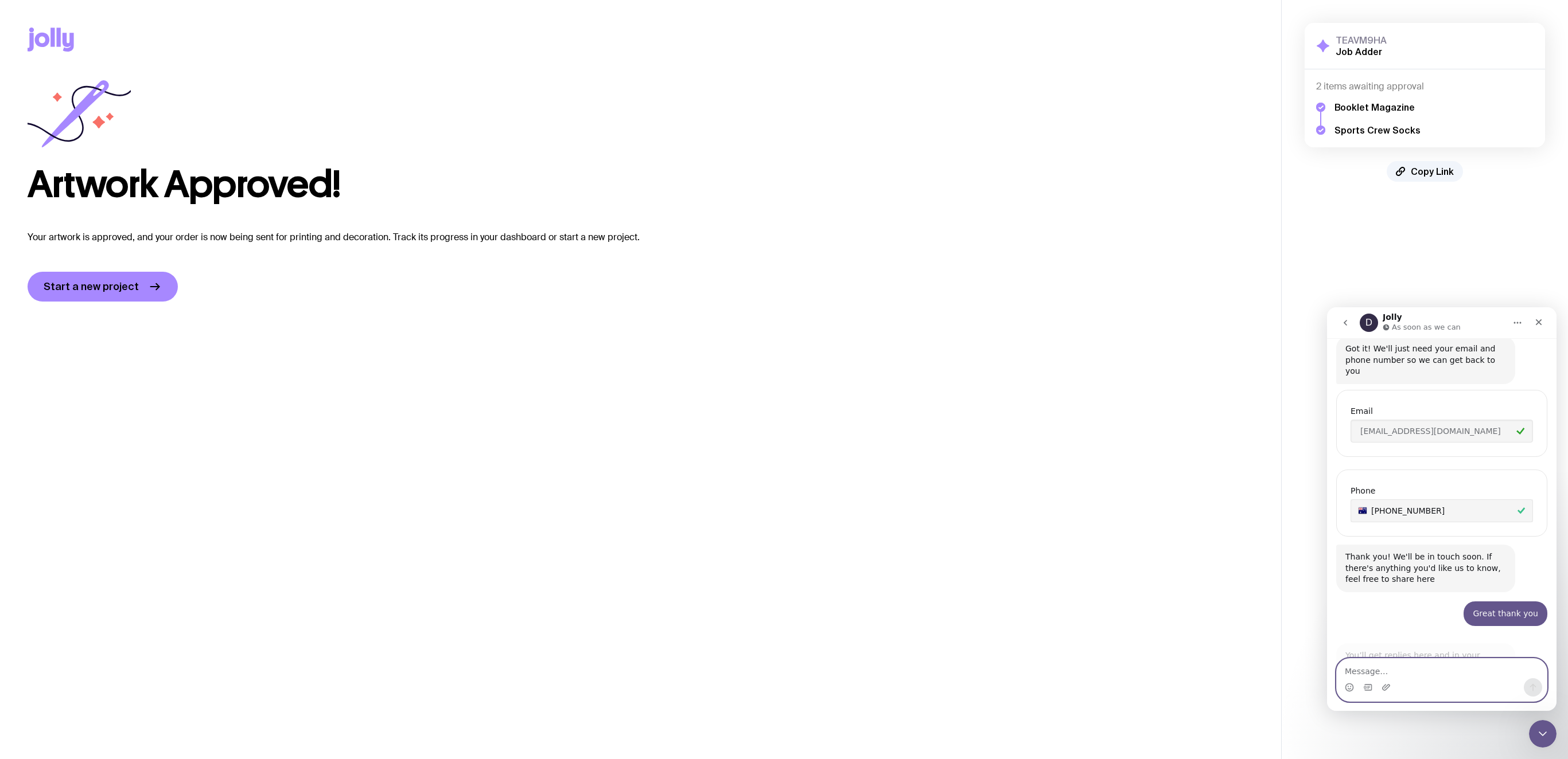
scroll to position [372, 0]
